Goal: Information Seeking & Learning: Learn about a topic

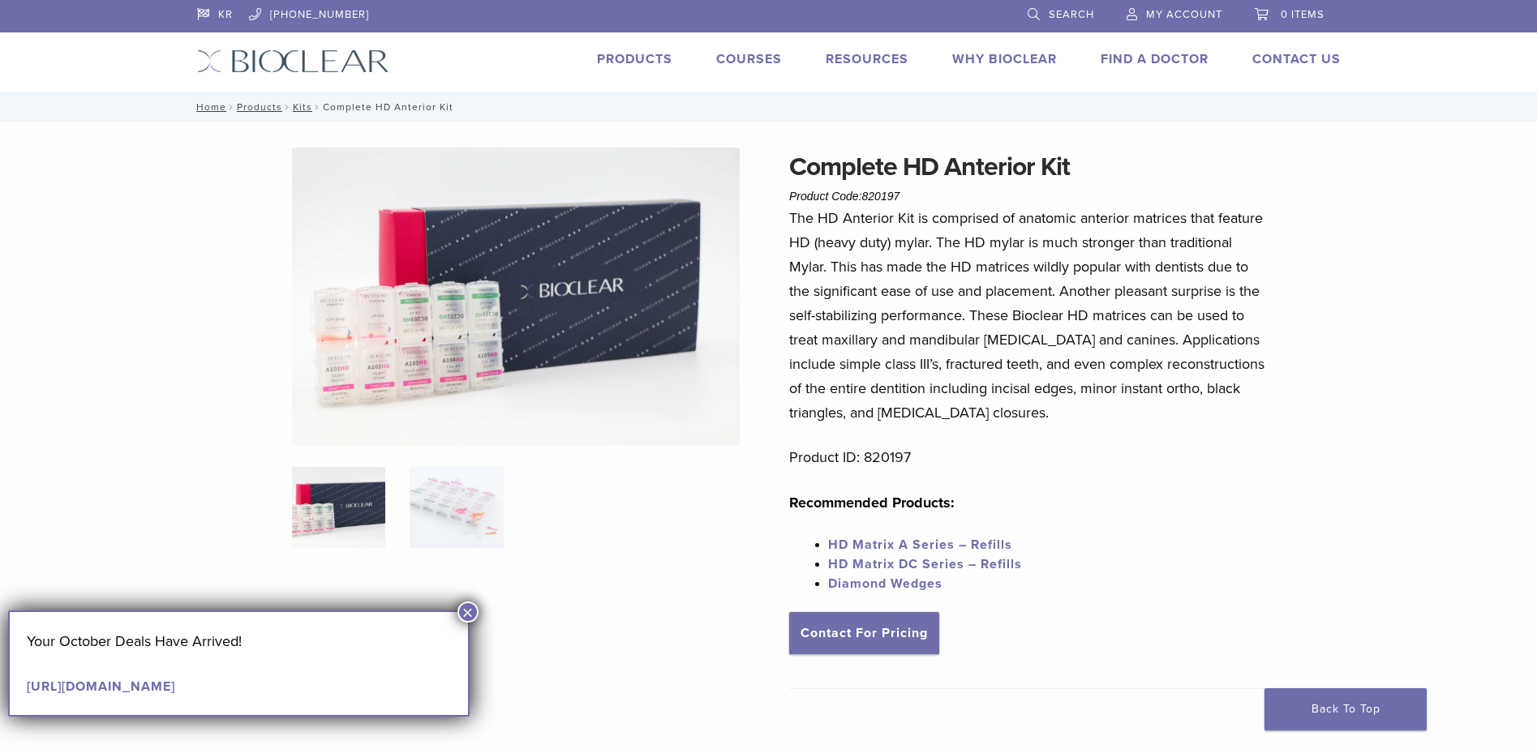
click at [1056, 12] on span "Search" at bounding box center [1071, 14] width 45 height 13
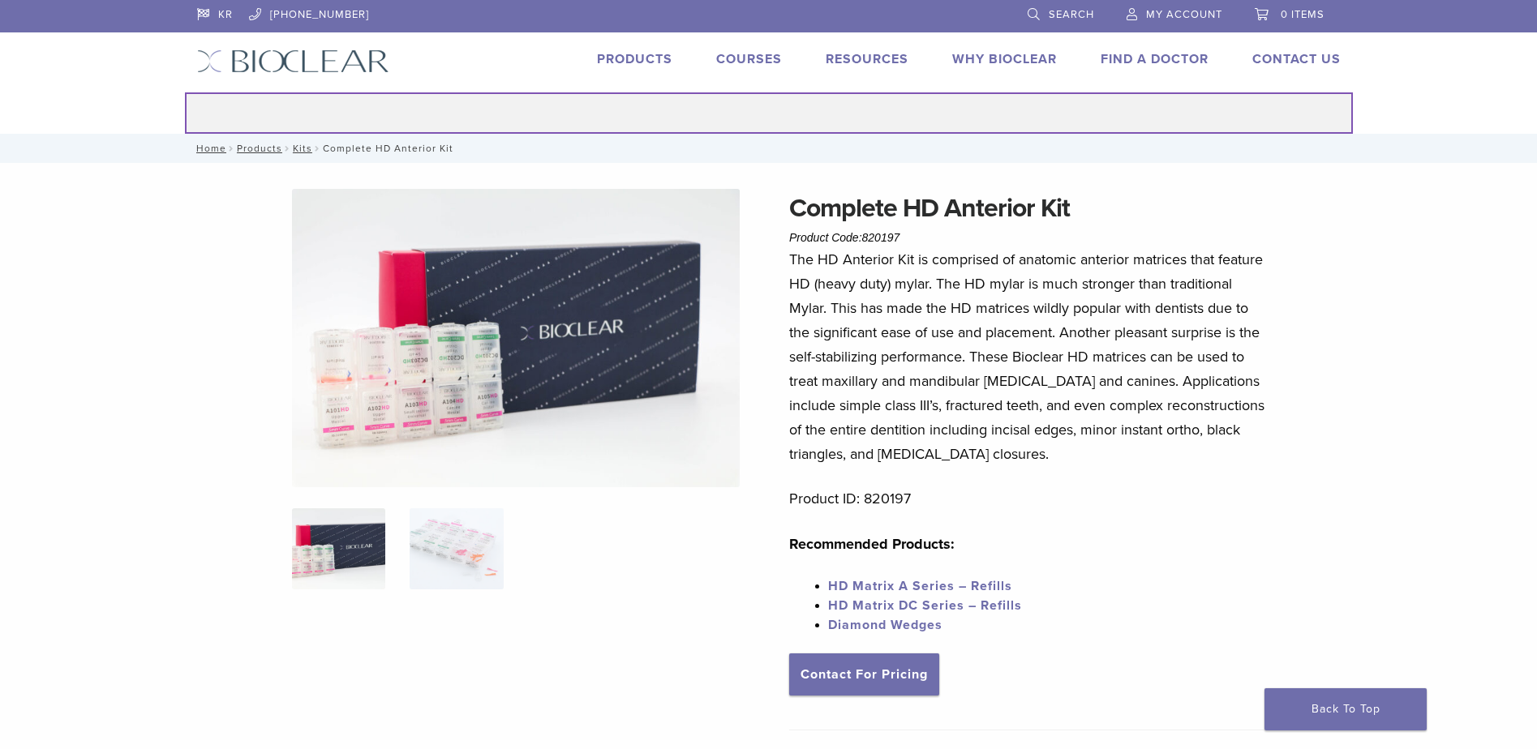
click at [977, 131] on input "Search for:" at bounding box center [769, 112] width 1168 height 41
type input "******"
click at [184, 92] on button "Search" at bounding box center [184, 92] width 1 height 1
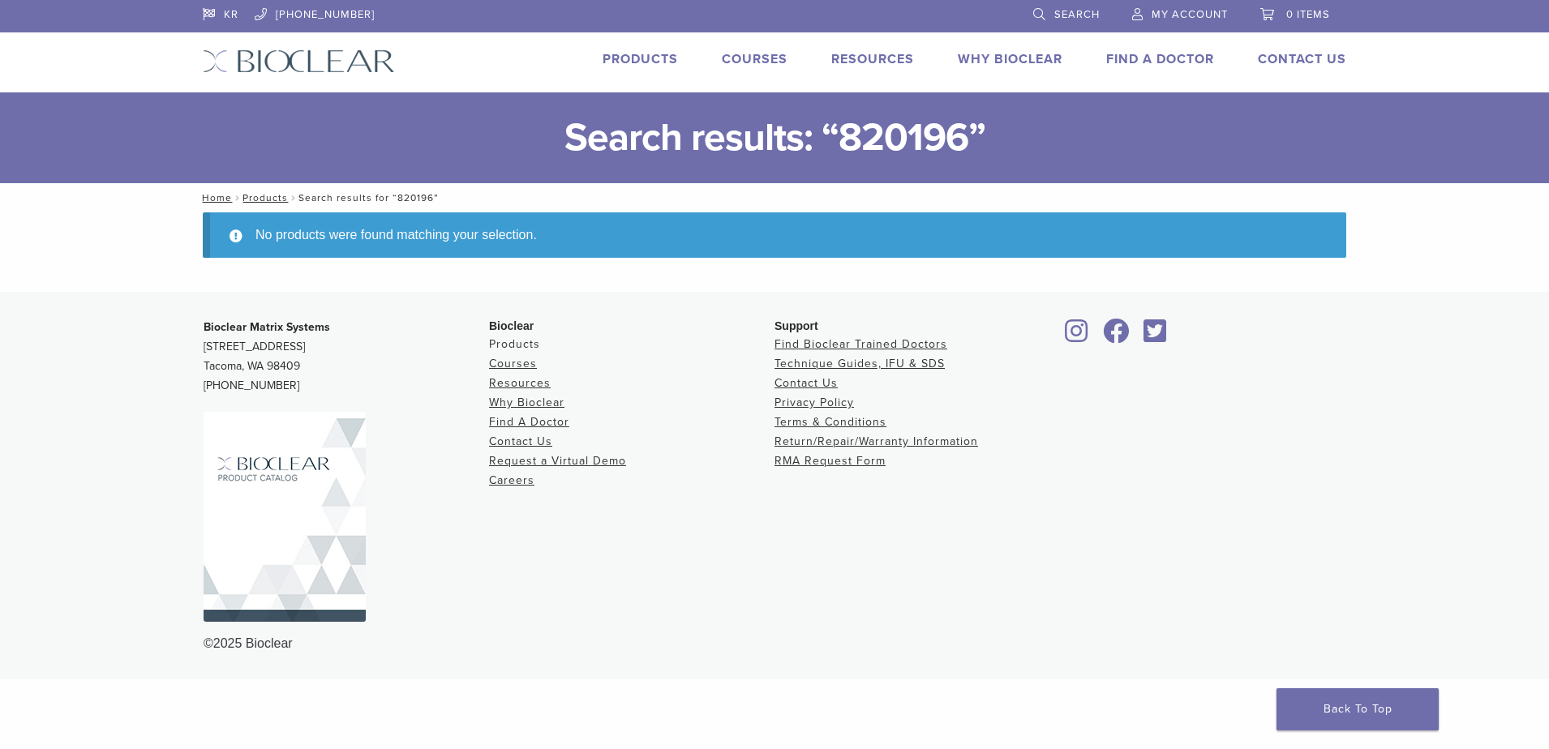
click at [517, 344] on link "Products" at bounding box center [514, 344] width 51 height 14
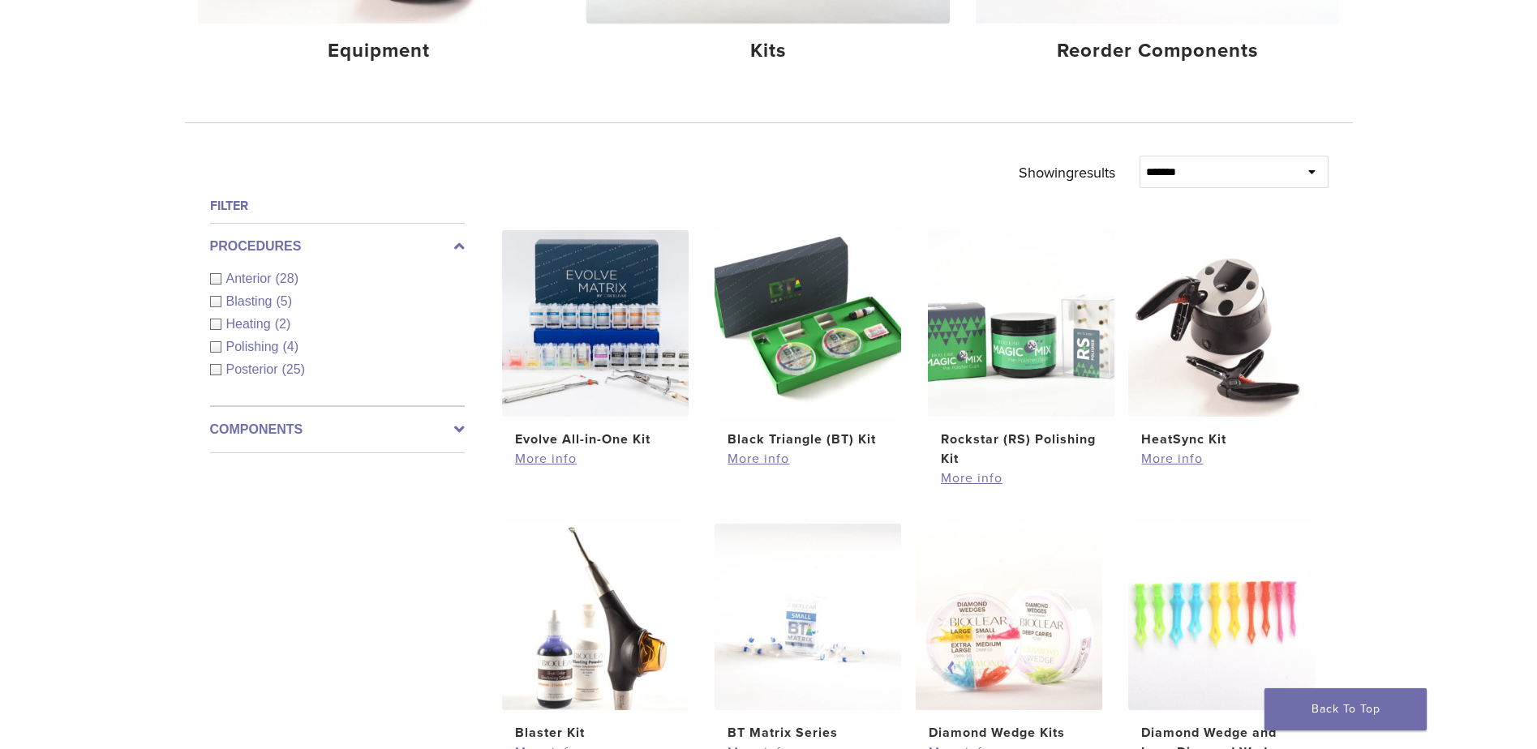
scroll to position [487, 0]
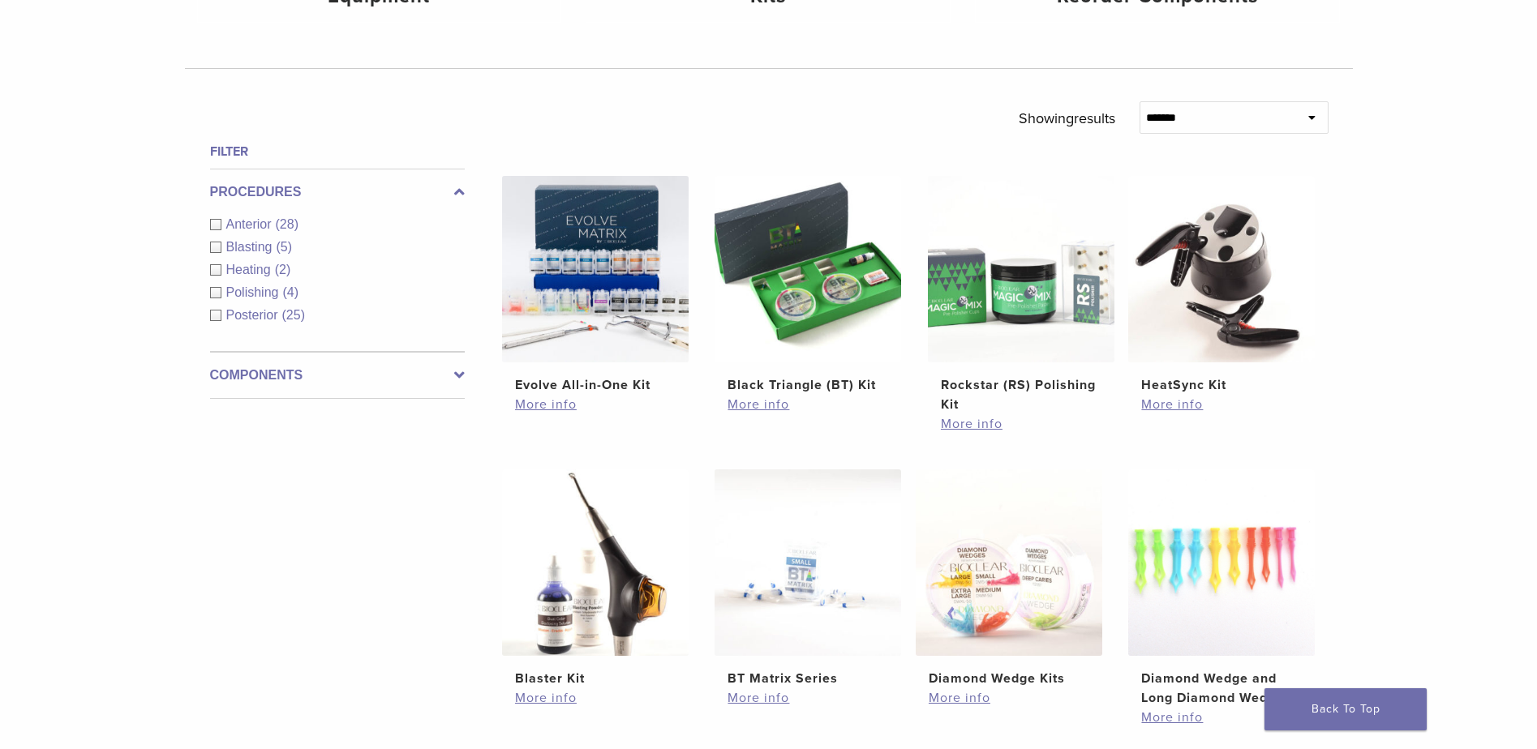
click at [268, 225] on span "Anterior" at bounding box center [250, 224] width 49 height 14
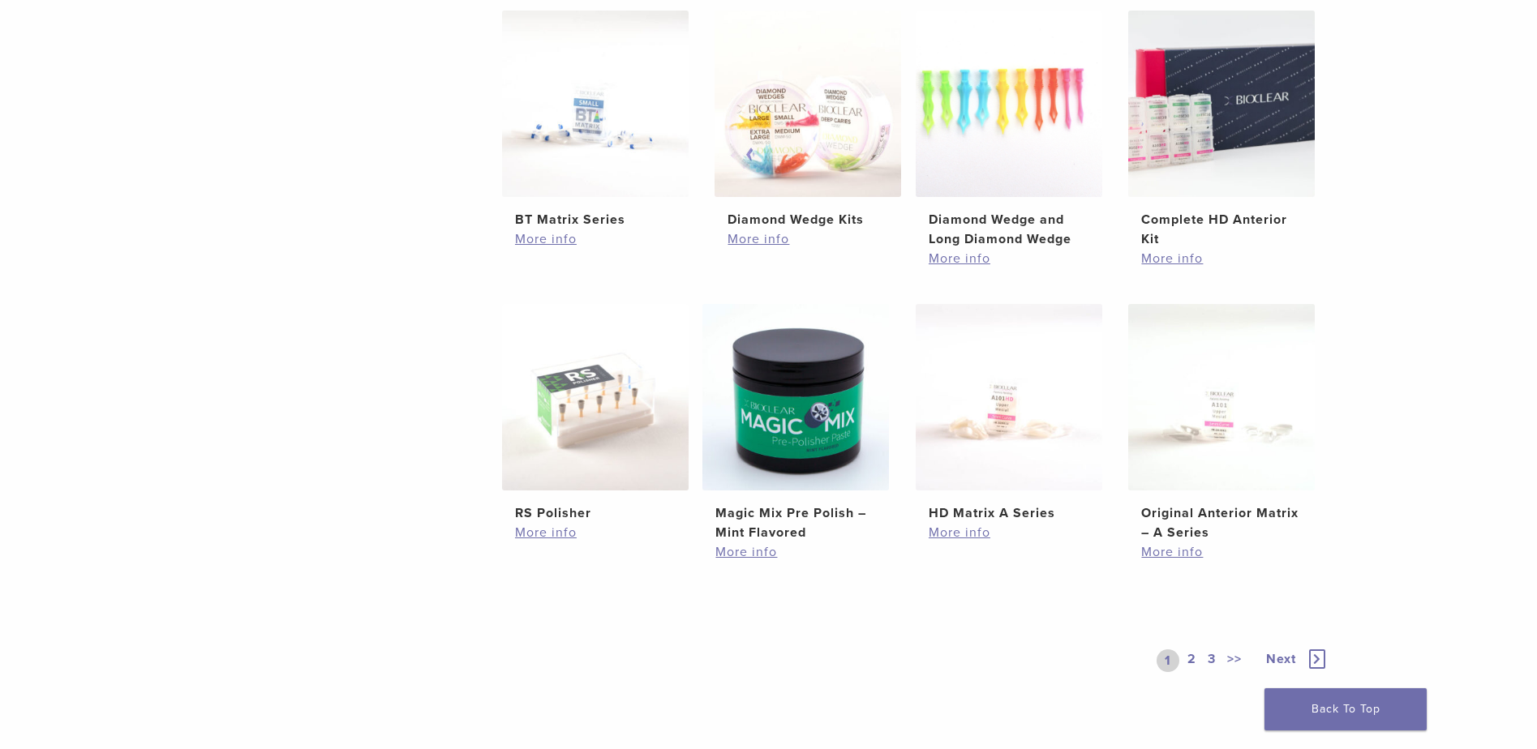
scroll to position [811, 0]
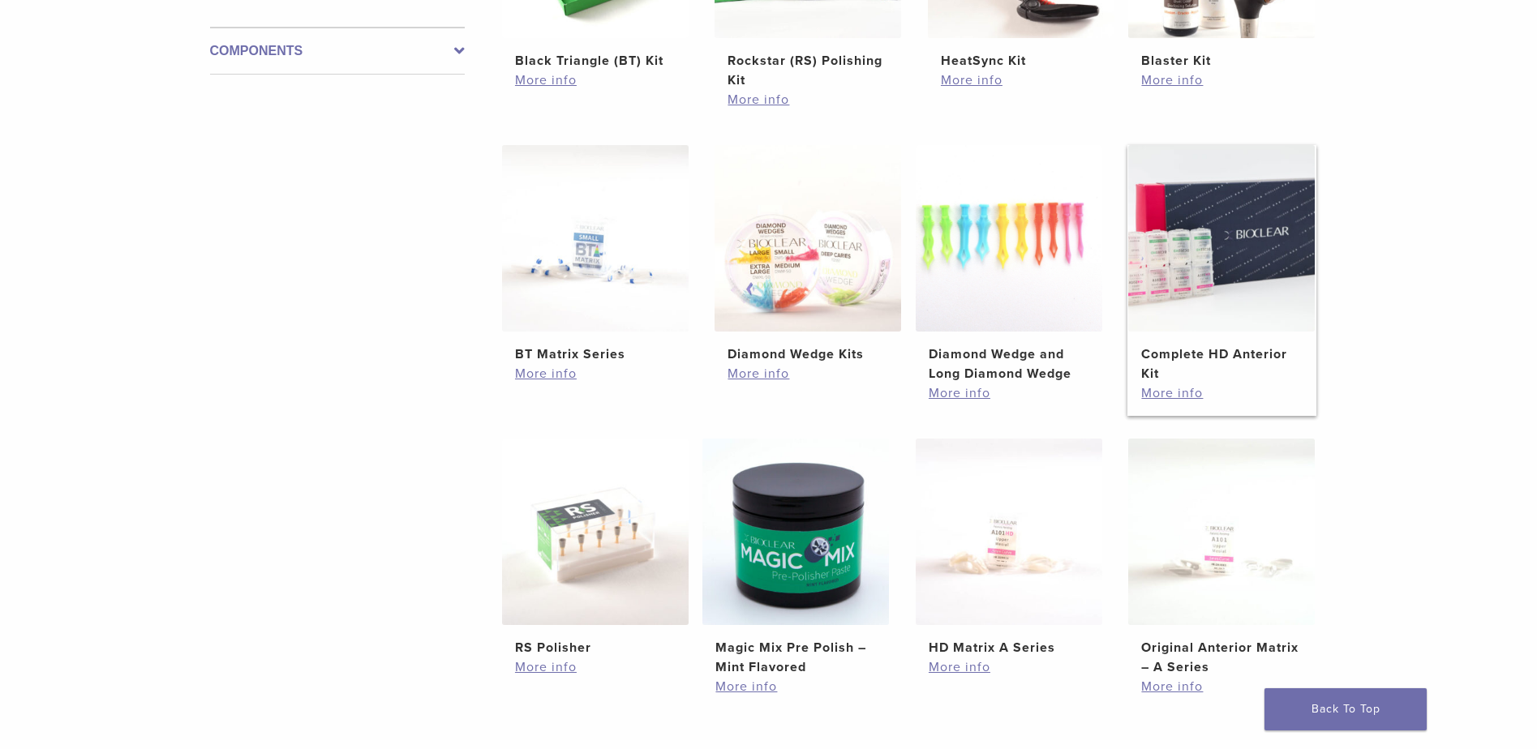
click at [1288, 218] on img at bounding box center [1221, 238] width 187 height 187
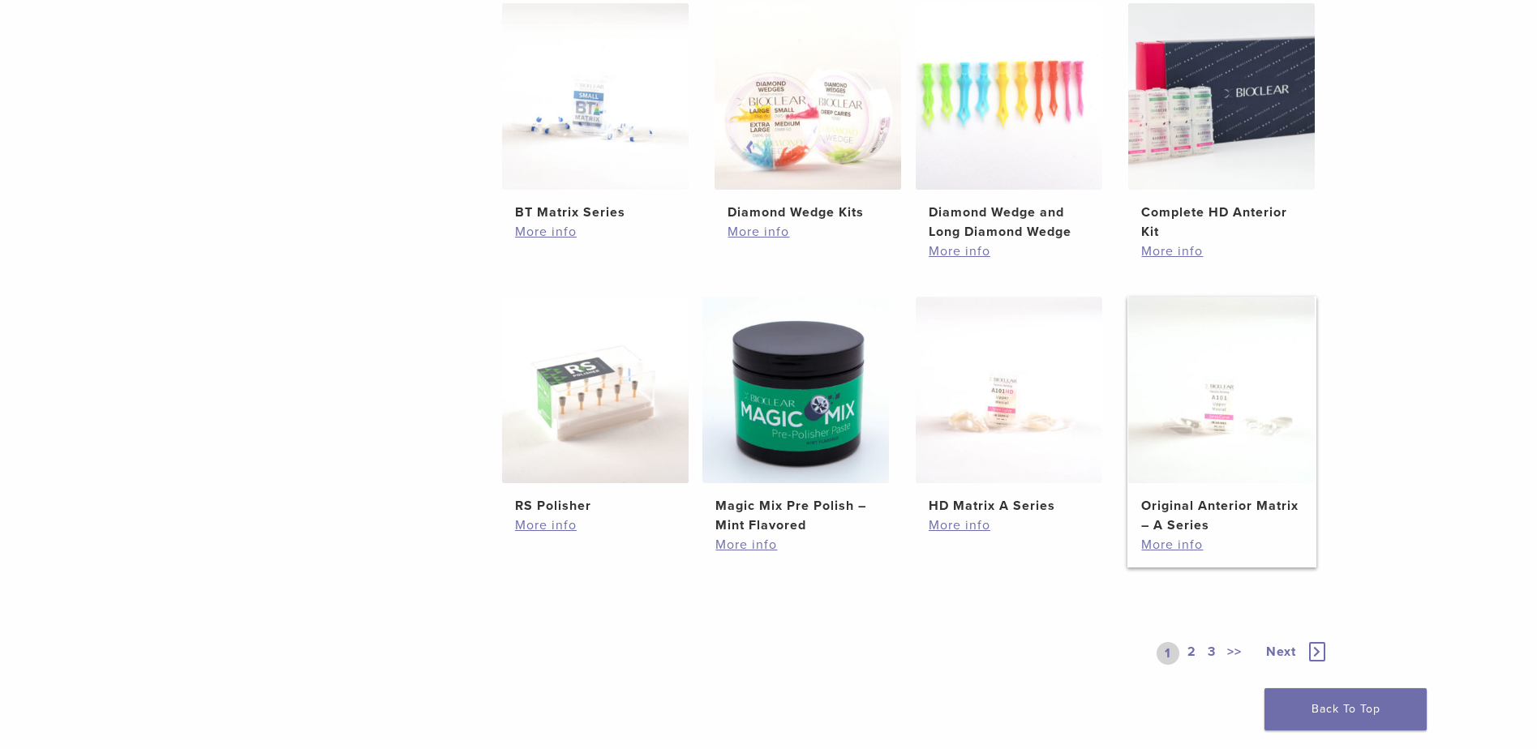
scroll to position [973, 0]
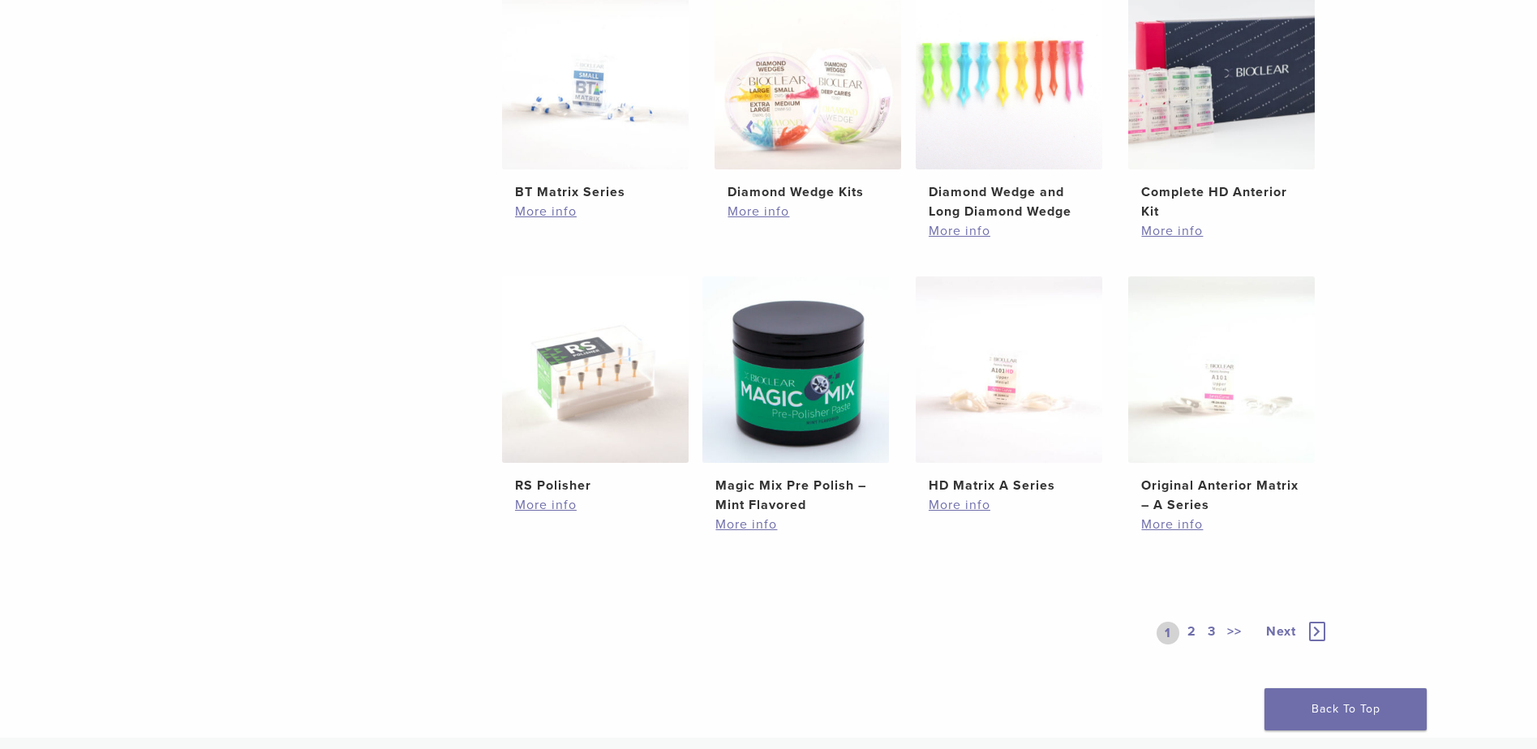
click at [1192, 637] on link "2" at bounding box center [1191, 633] width 15 height 23
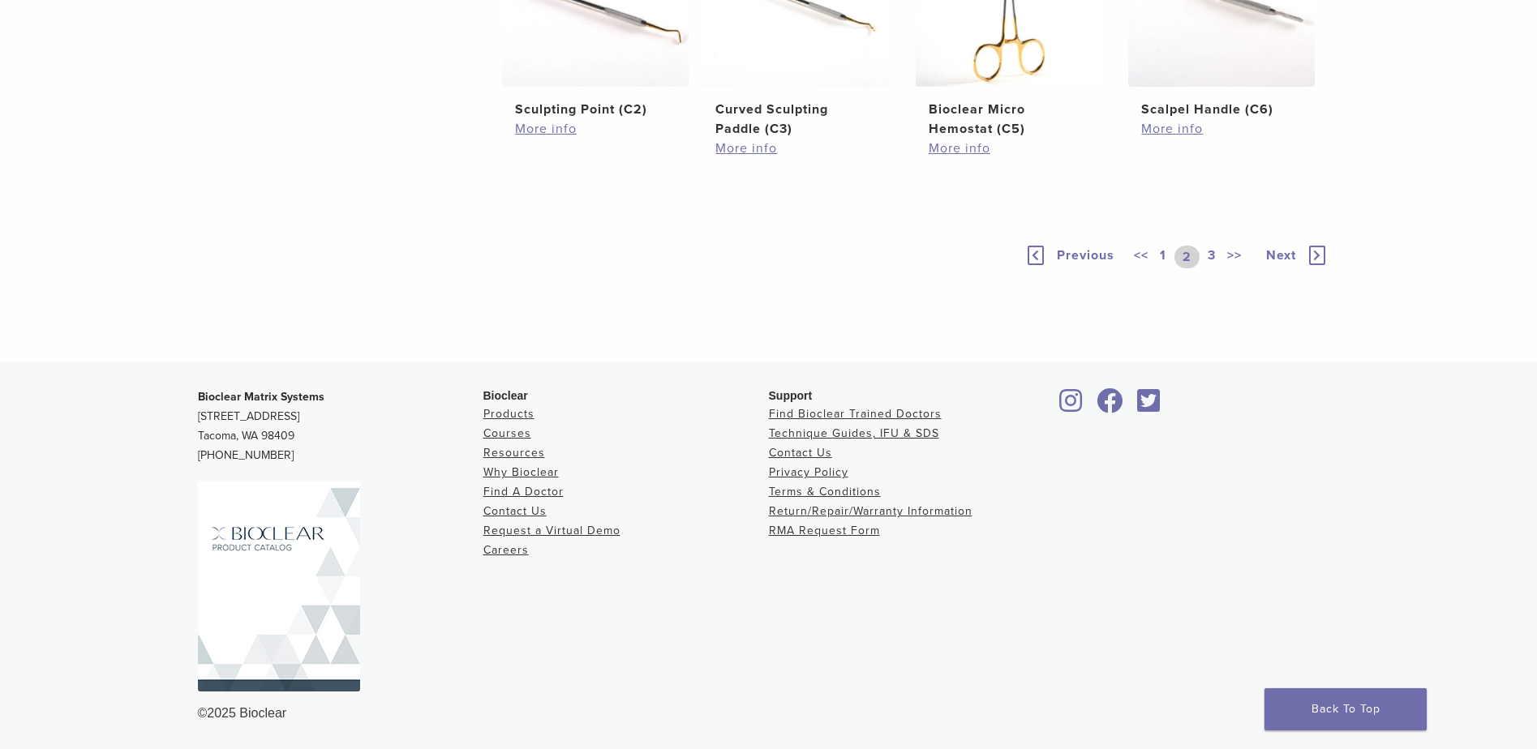
scroll to position [1297, 0]
click at [1213, 268] on link "3" at bounding box center [1211, 257] width 15 height 23
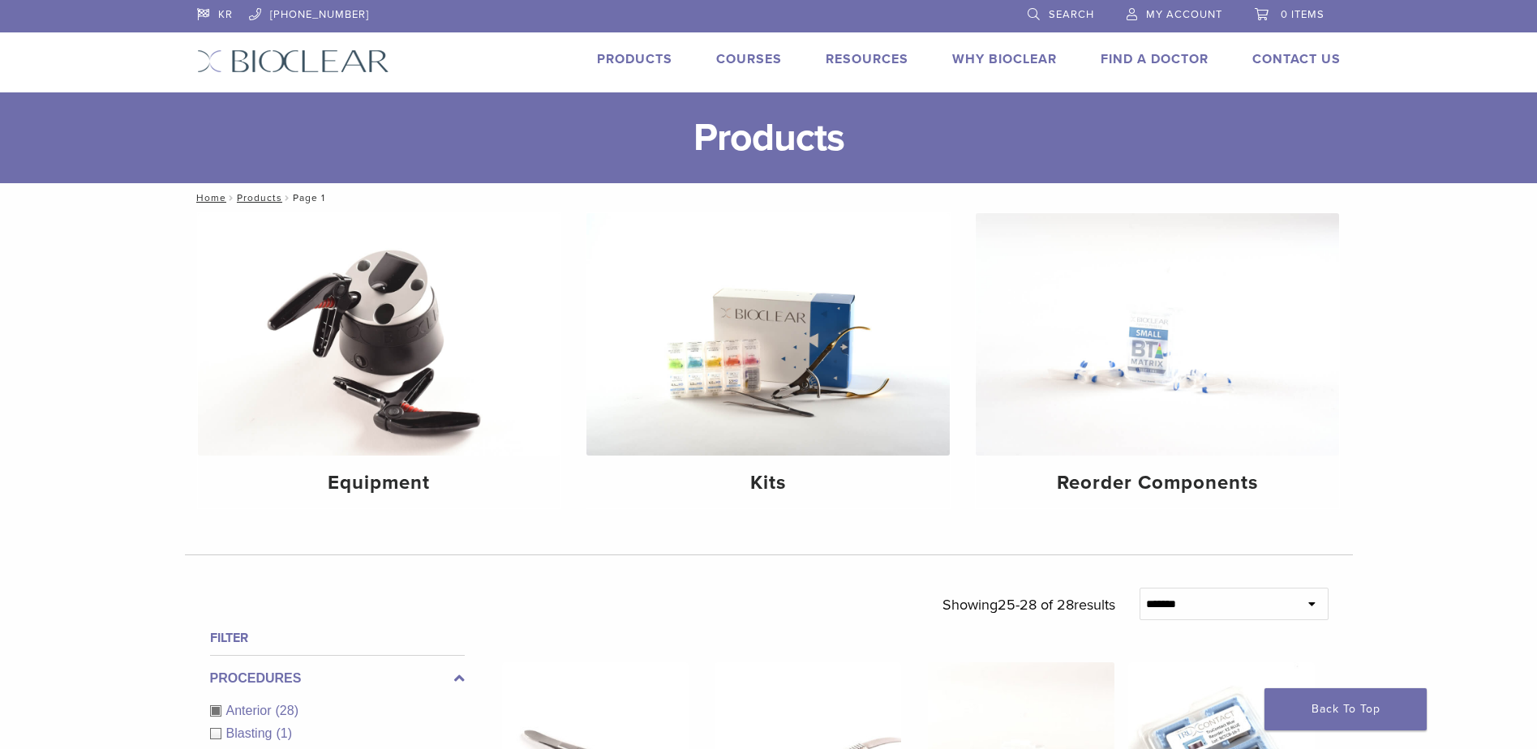
click at [641, 53] on link "Products" at bounding box center [634, 59] width 75 height 16
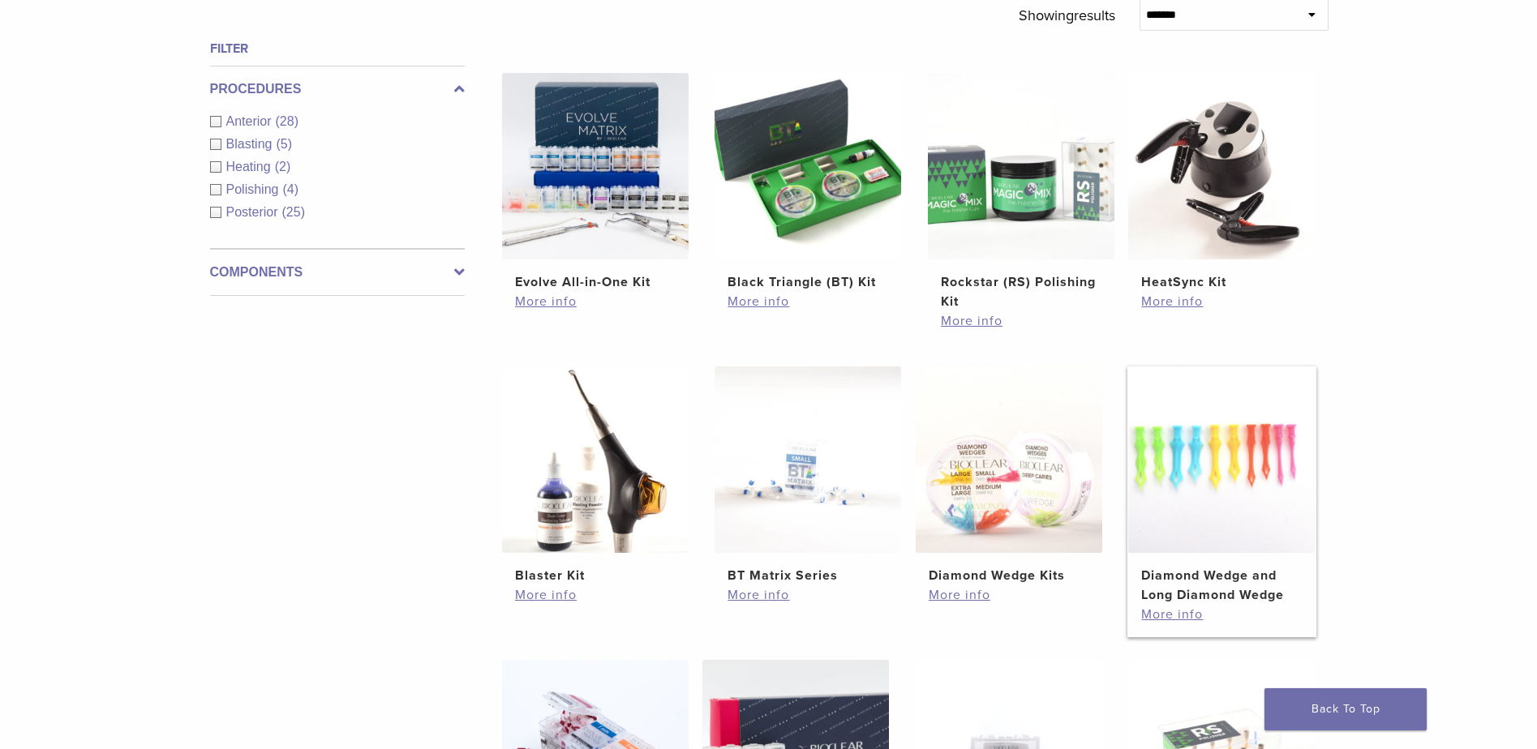
scroll to position [324, 0]
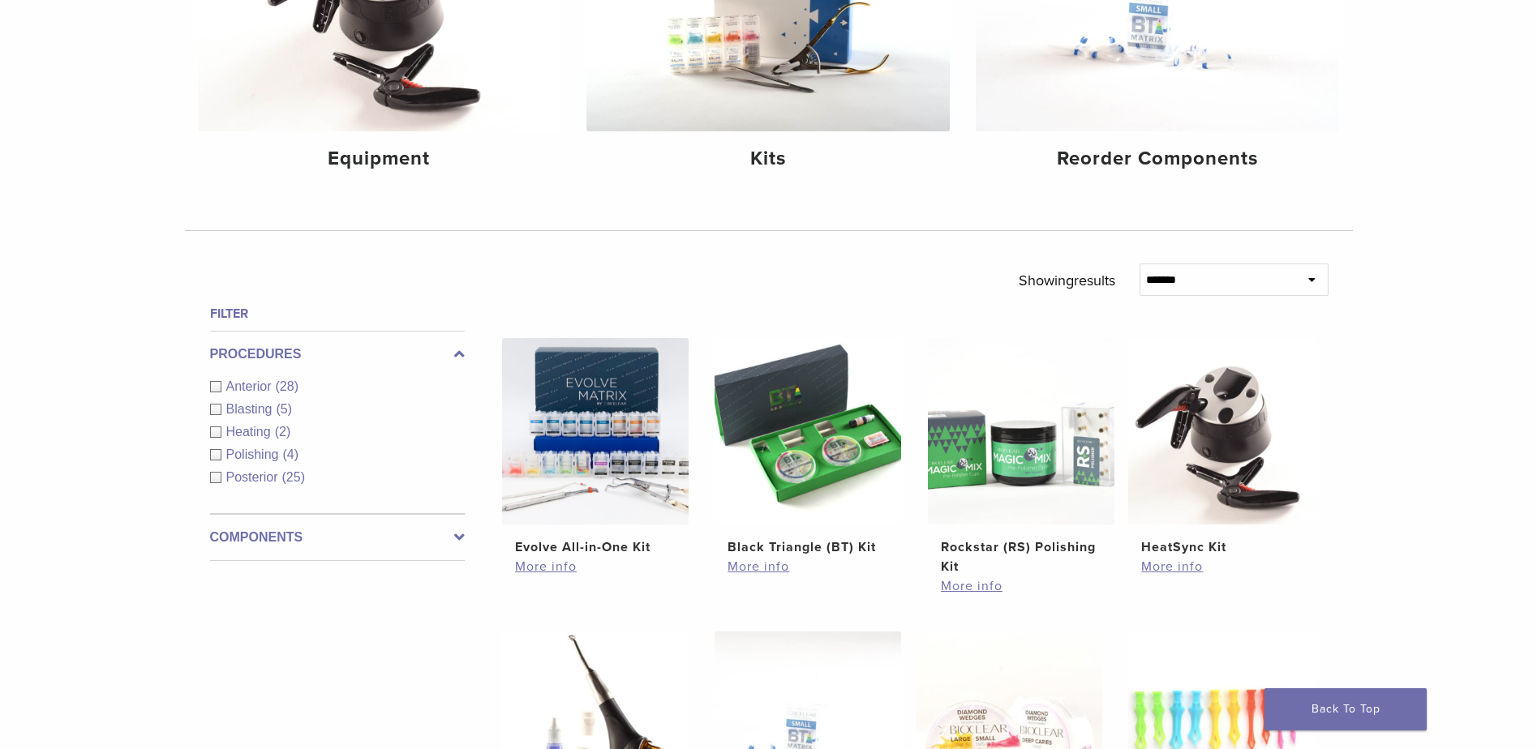
click at [258, 384] on span "Anterior" at bounding box center [250, 387] width 49 height 14
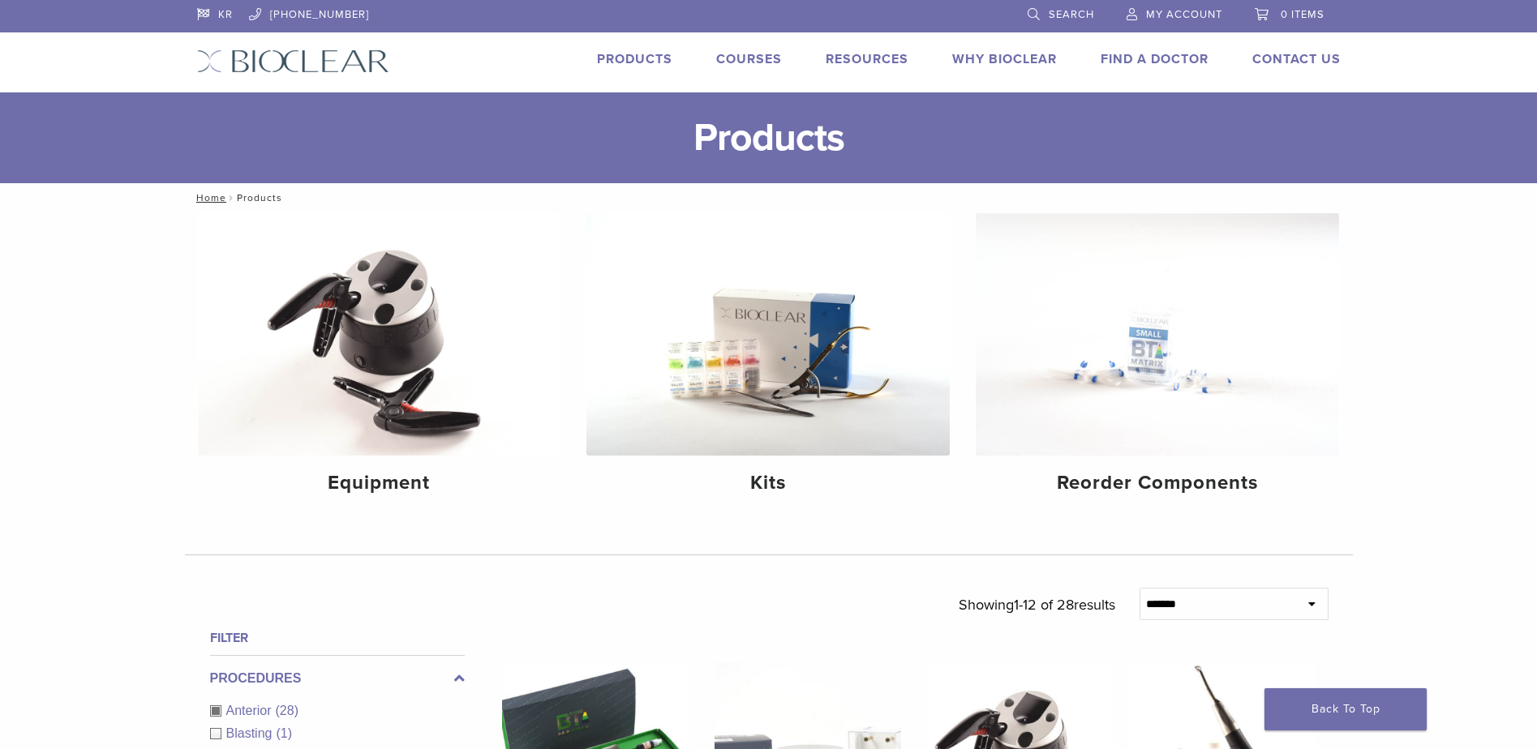
click at [298, 58] on img at bounding box center [293, 61] width 192 height 24
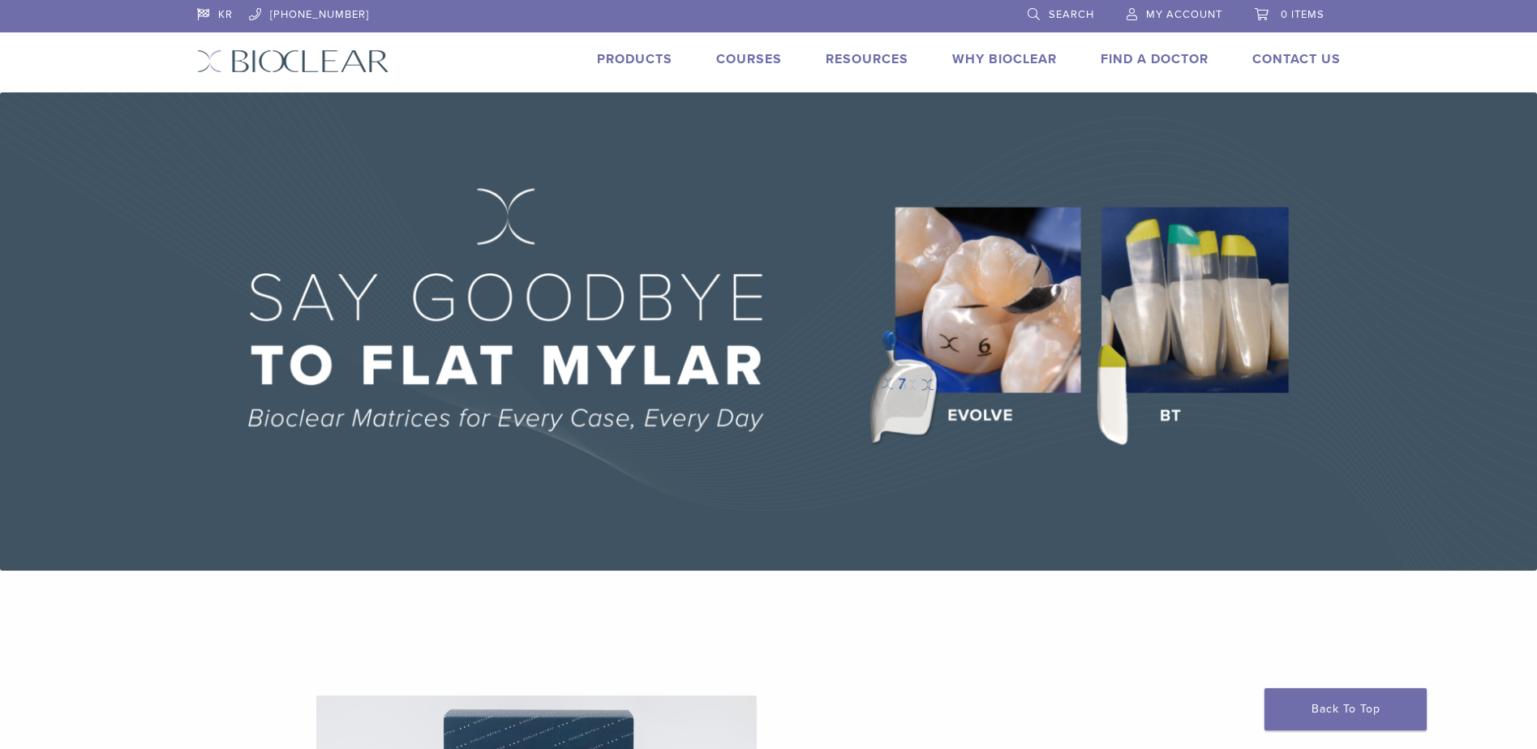
click at [1071, 12] on span "Search" at bounding box center [1071, 14] width 45 height 13
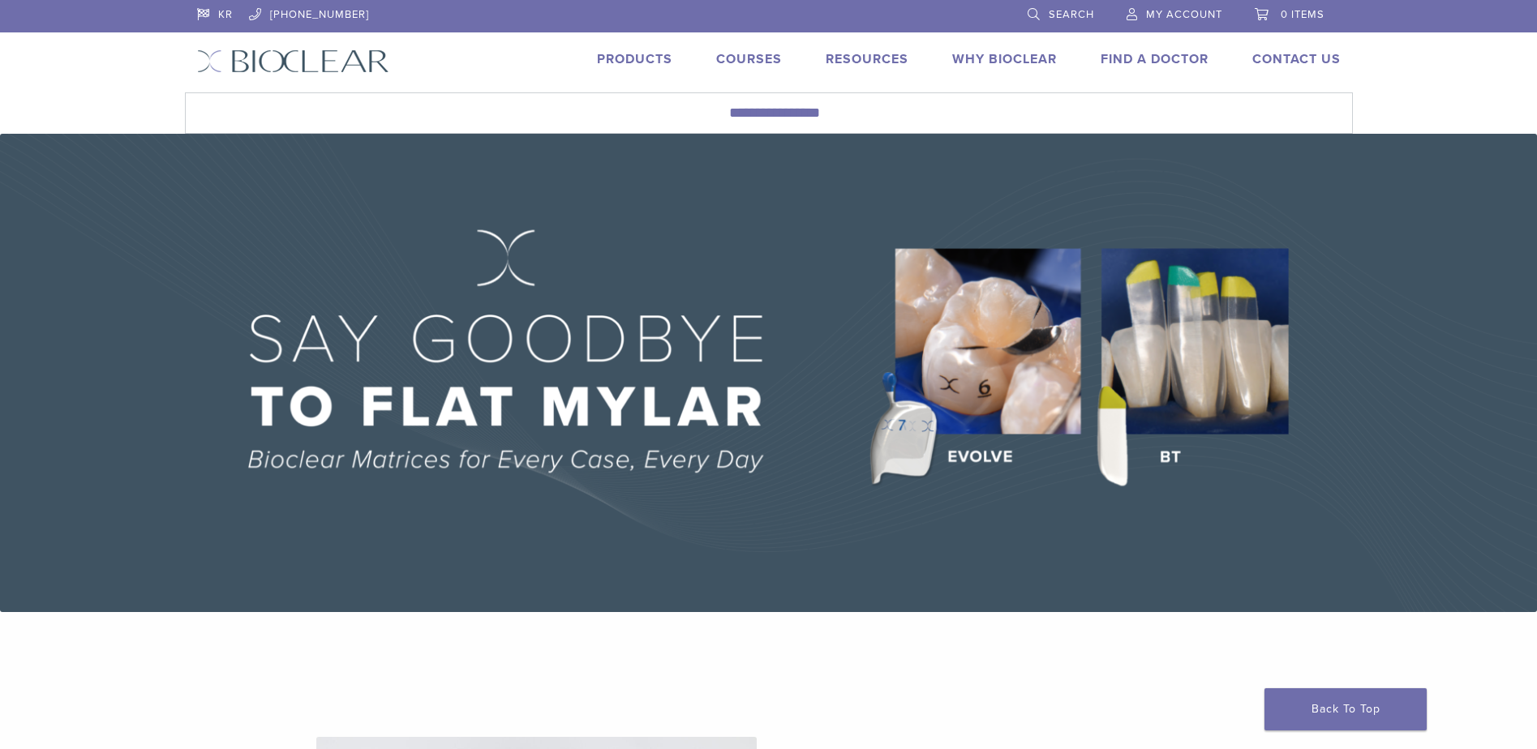
click at [631, 58] on link "Products" at bounding box center [634, 59] width 75 height 16
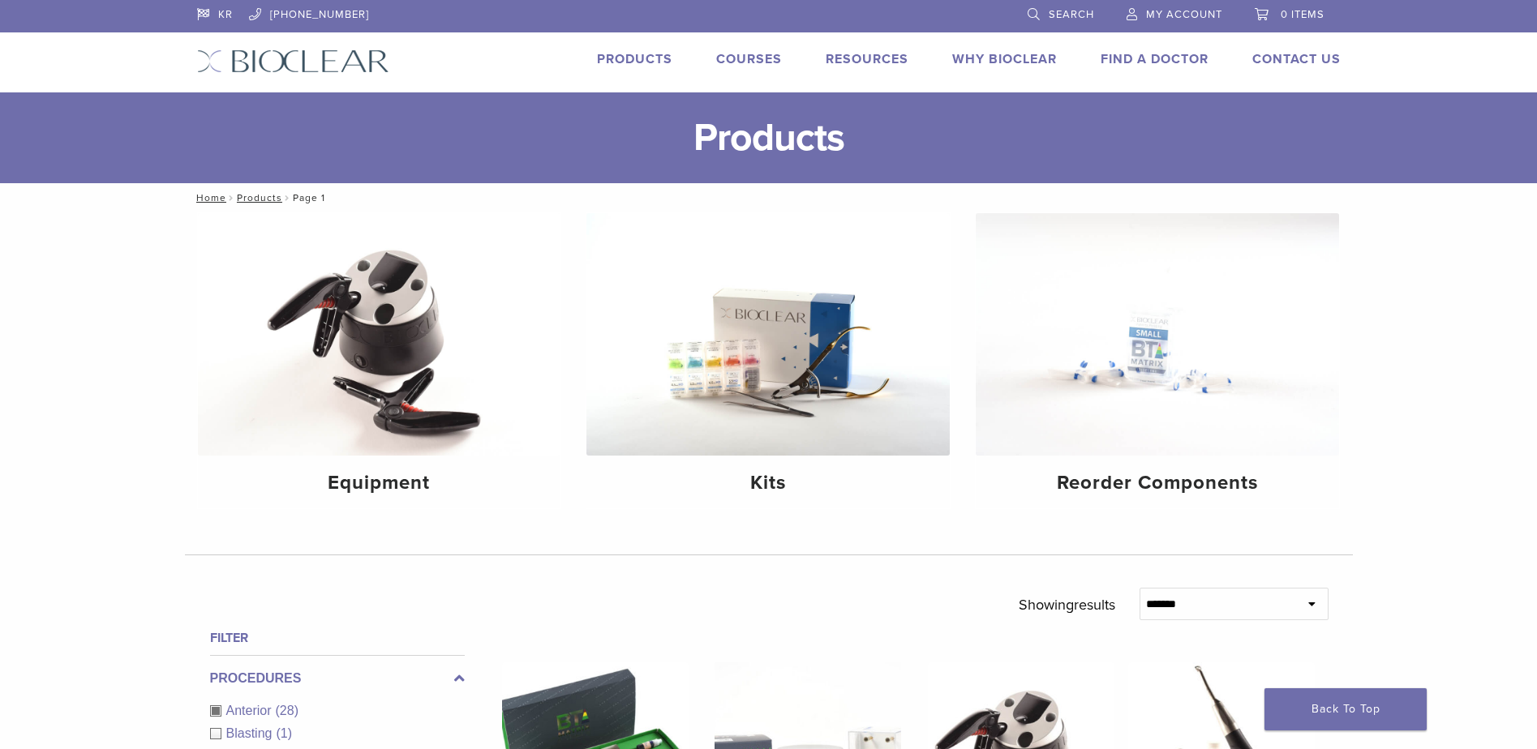
scroll to position [324, 0]
